Goal: Task Accomplishment & Management: Complete application form

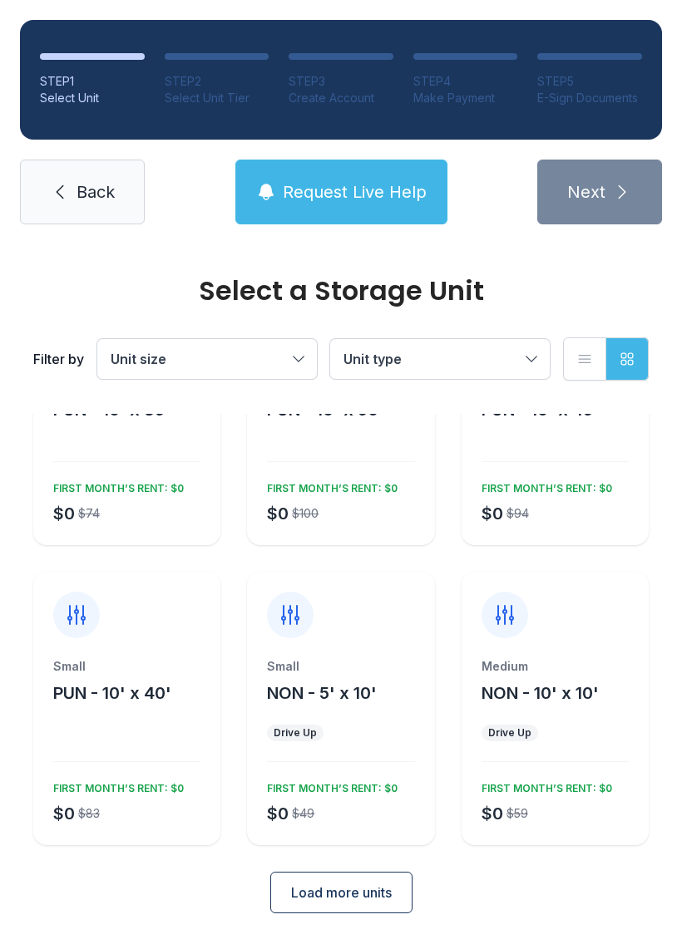
scroll to position [128, 0]
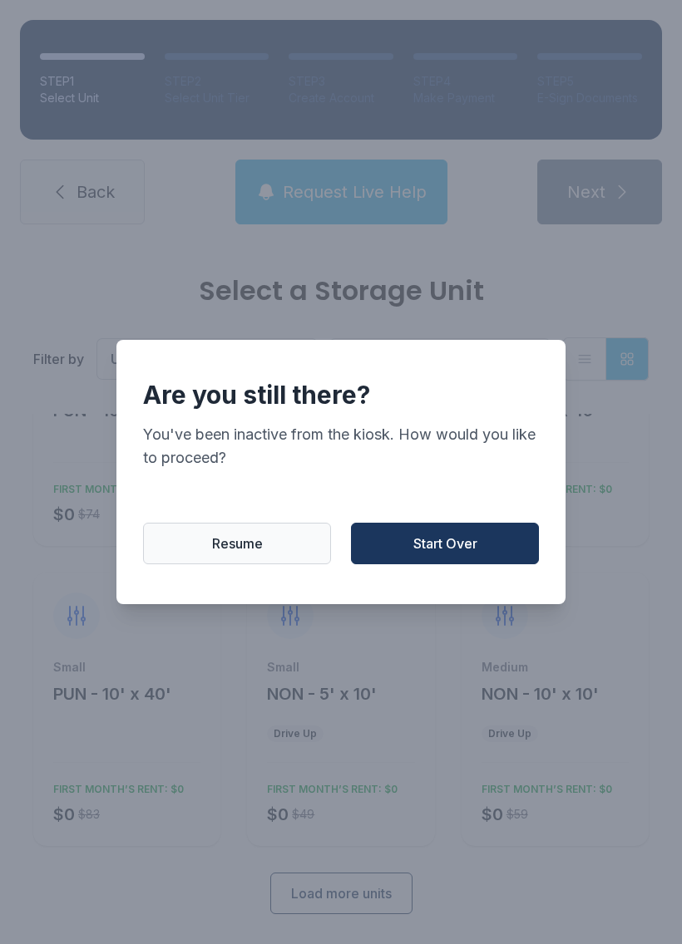
click at [466, 535] on button "Start Over" at bounding box center [445, 544] width 188 height 42
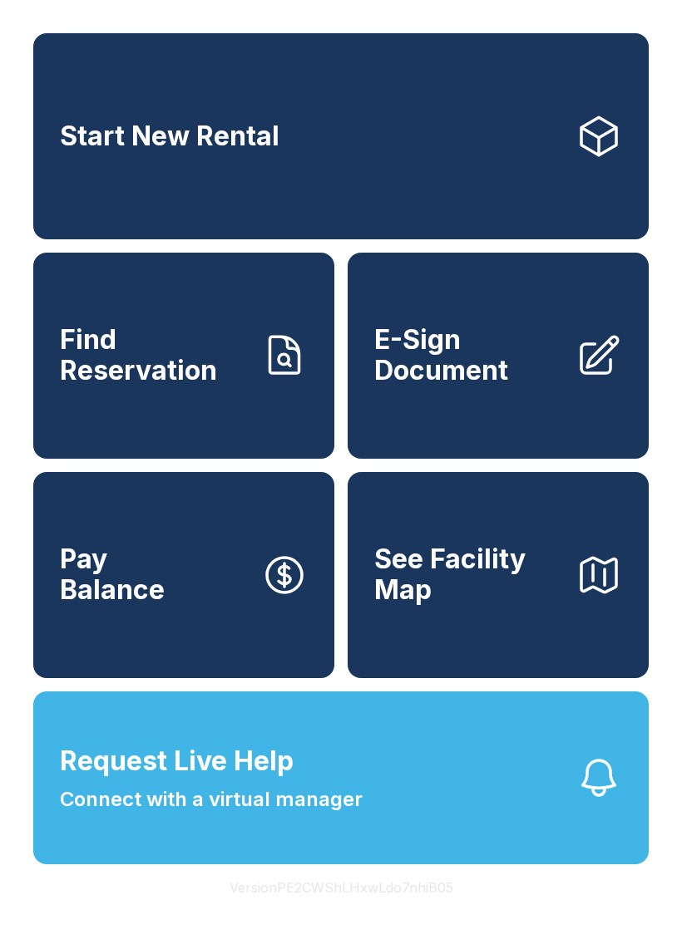
click at [501, 380] on span "E-Sign Document" at bounding box center [468, 355] width 188 height 61
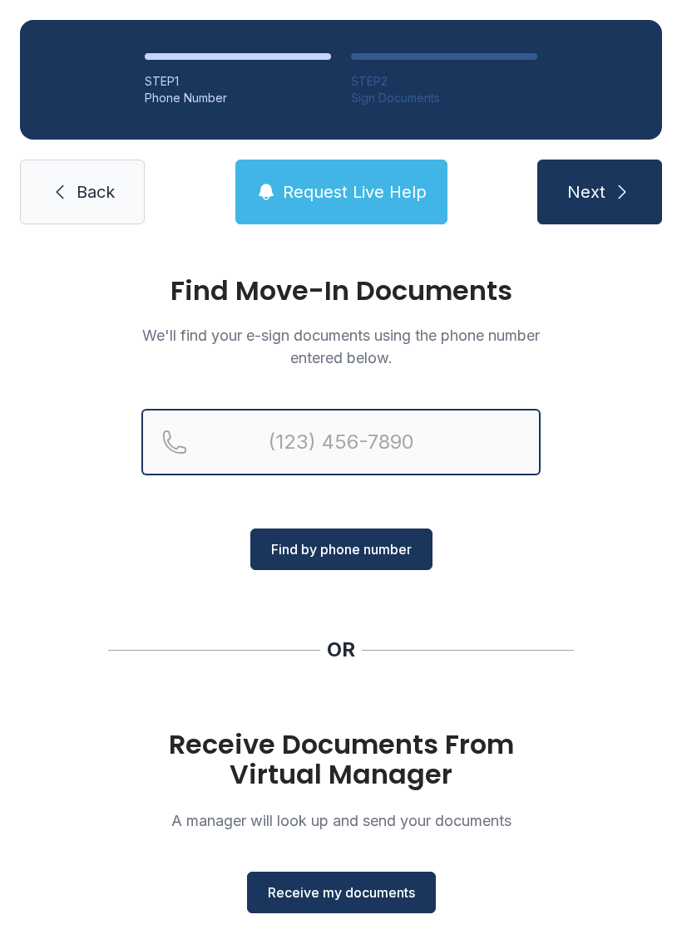
click at [412, 413] on input "Reservation phone number" at bounding box center [340, 442] width 399 height 67
type input "[PHONE_NUMBER]"
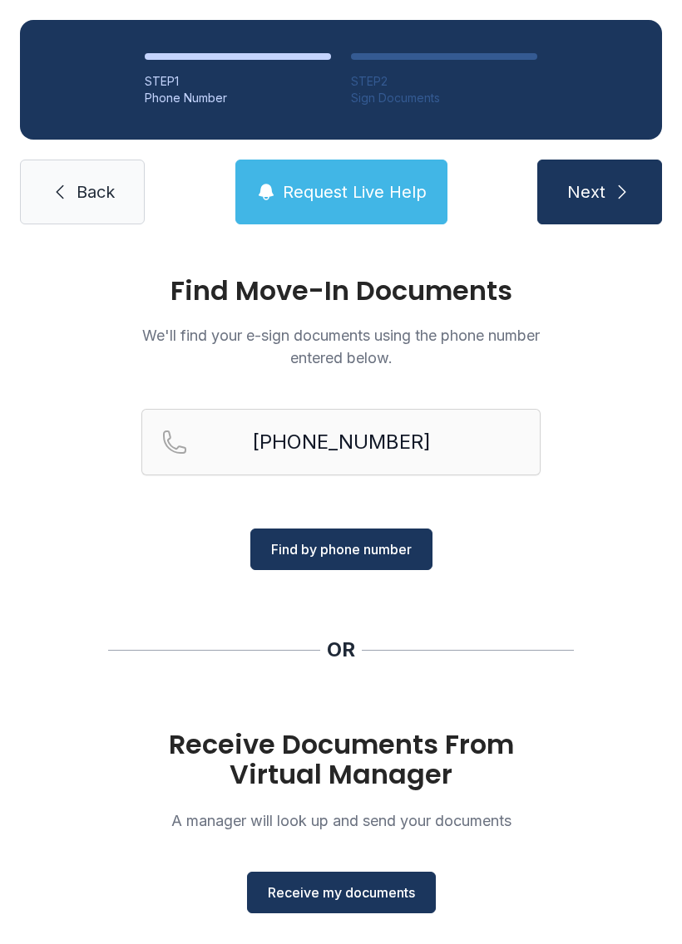
click at [365, 552] on span "Find by phone number" at bounding box center [341, 550] width 140 height 20
click at [401, 552] on span "Find by phone number" at bounding box center [341, 550] width 140 height 20
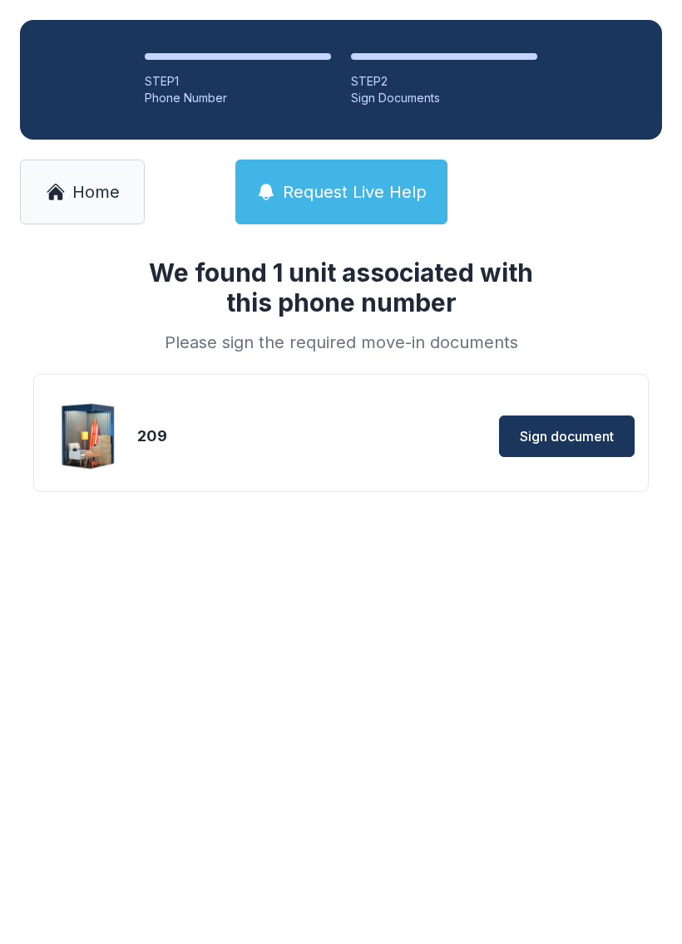
click at [589, 439] on span "Sign document" at bounding box center [567, 436] width 94 height 20
